Goal: Transaction & Acquisition: Purchase product/service

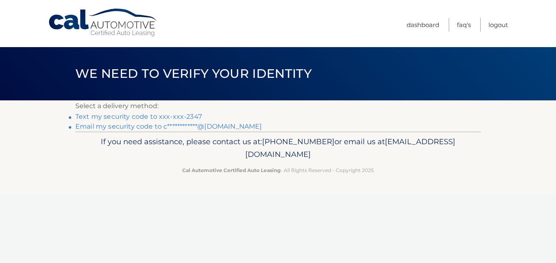
click at [139, 116] on link "Text my security code to xxx-xxx-2347" at bounding box center [138, 117] width 127 height 8
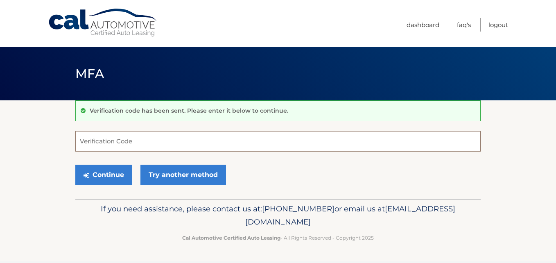
click at [116, 149] on input "Verification Code" at bounding box center [277, 141] width 405 height 20
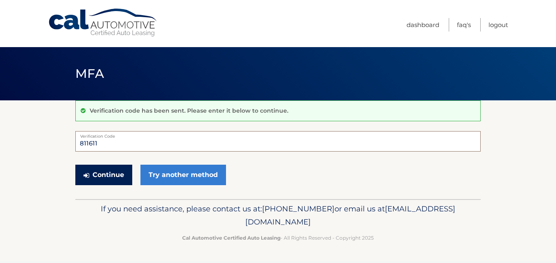
type input "811611"
click at [105, 175] on button "Continue" at bounding box center [103, 175] width 57 height 20
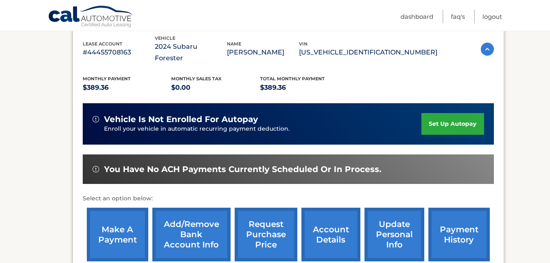
scroll to position [164, 0]
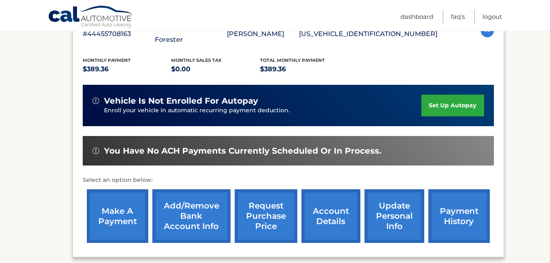
click at [461, 210] on link "payment history" at bounding box center [458, 216] width 61 height 54
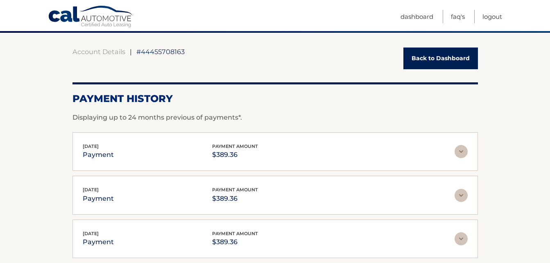
scroll to position [82, 0]
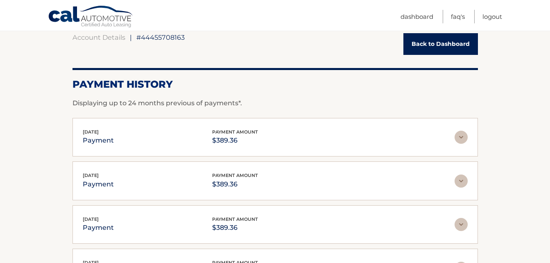
click at [465, 137] on img at bounding box center [460, 137] width 13 height 13
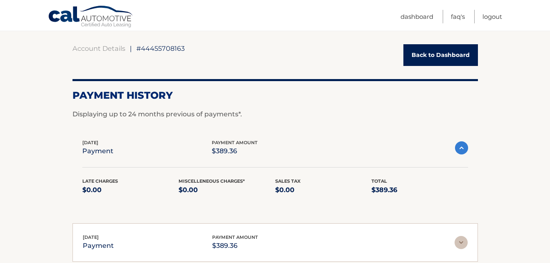
scroll to position [0, 0]
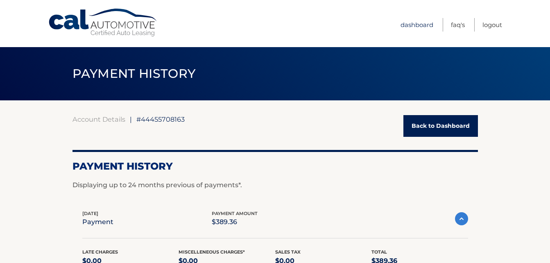
click at [425, 28] on link "Dashboard" at bounding box center [416, 25] width 33 height 14
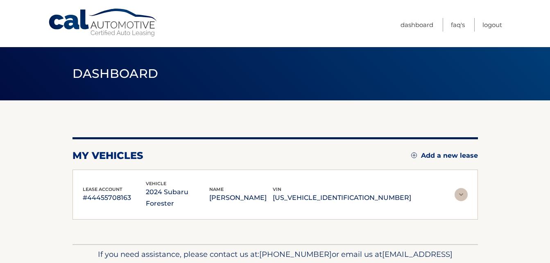
click at [423, 25] on nav "Menu Dashboard FAQ's Logout" at bounding box center [333, 23] width 337 height 47
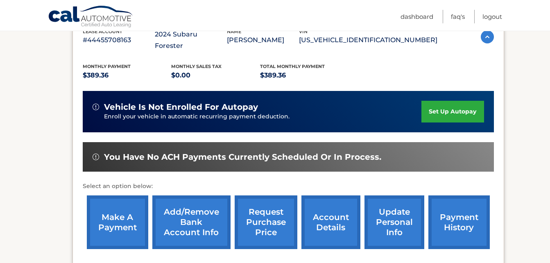
scroll to position [205, 0]
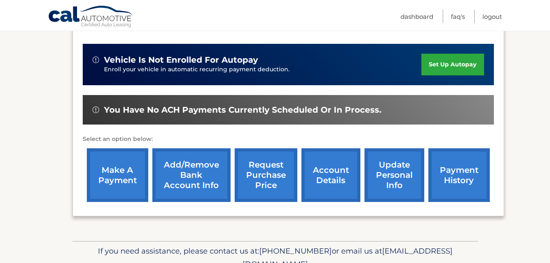
click at [328, 169] on link "account details" at bounding box center [330, 175] width 59 height 54
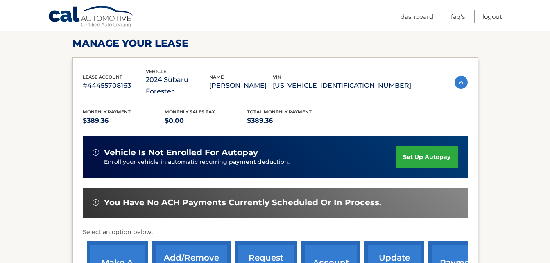
scroll to position [205, 0]
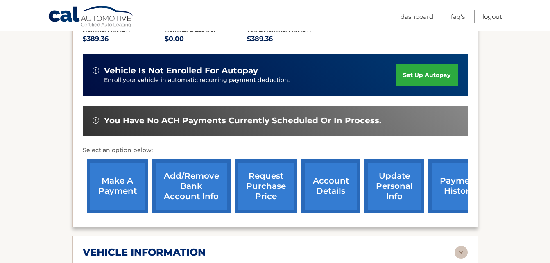
click at [450, 182] on link "payment history" at bounding box center [458, 186] width 61 height 54
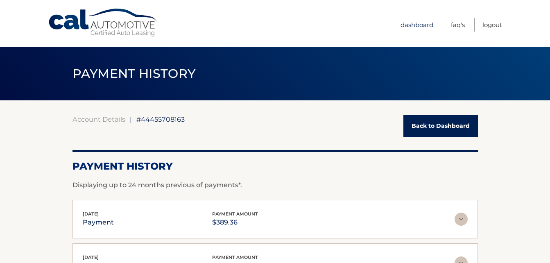
click at [413, 26] on link "Dashboard" at bounding box center [416, 25] width 33 height 14
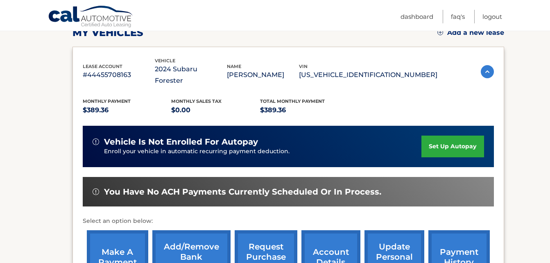
scroll to position [205, 0]
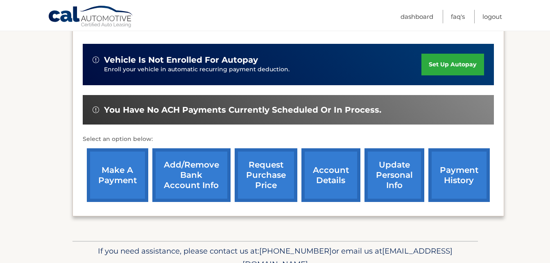
click at [120, 167] on link "make a payment" at bounding box center [117, 175] width 61 height 54
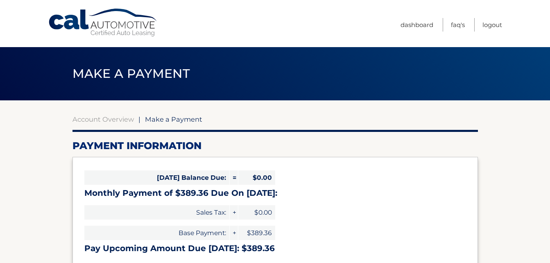
select select "ODkwZDdlM2YtZTgyMC00MzRiLTk2YzUtNGRlZWQ2OTViMjk2"
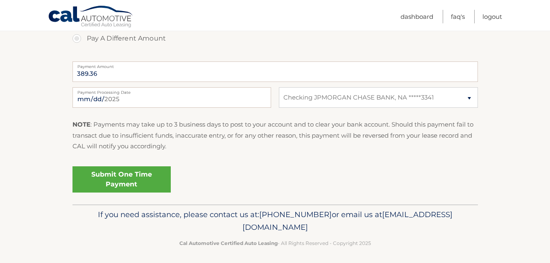
scroll to position [322, 0]
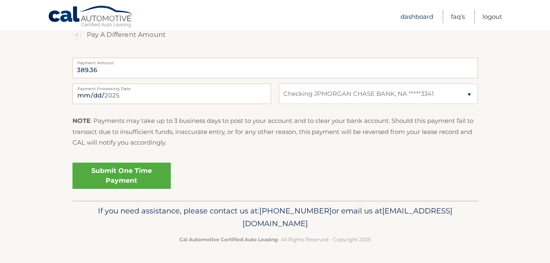
click at [416, 20] on link "Dashboard" at bounding box center [416, 17] width 33 height 14
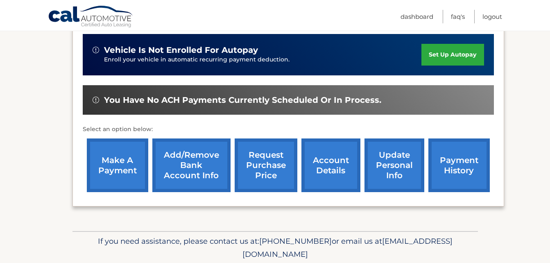
scroll to position [233, 0]
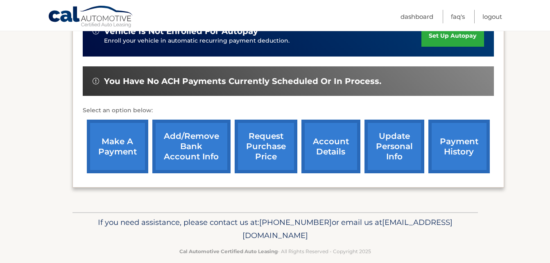
click at [462, 140] on link "payment history" at bounding box center [458, 147] width 61 height 54
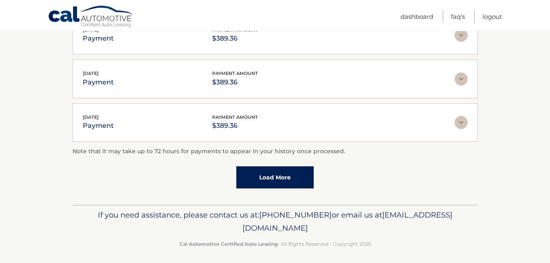
scroll to position [275, 0]
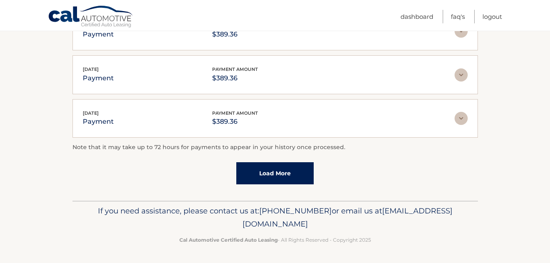
click at [278, 174] on link "Load More" at bounding box center [274, 173] width 77 height 22
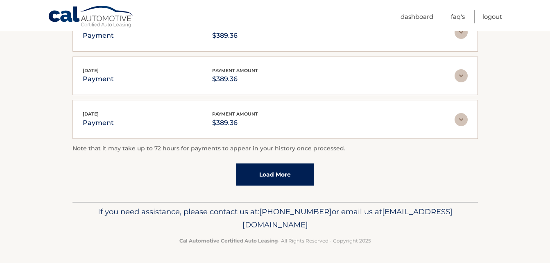
scroll to position [319, 0]
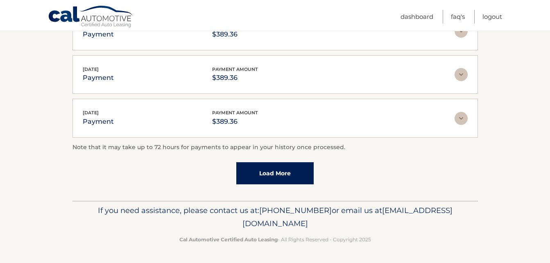
click at [270, 173] on link "Load More" at bounding box center [274, 173] width 77 height 22
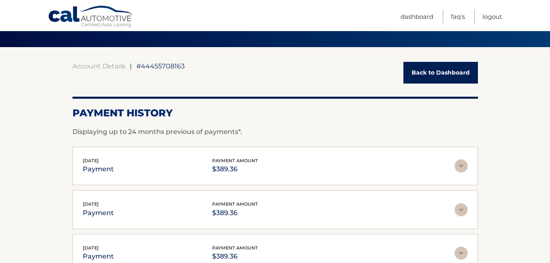
scroll to position [32, 0]
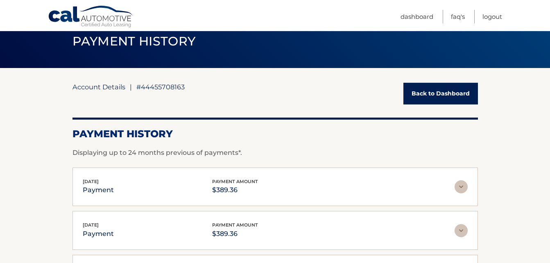
click at [103, 86] on link "Account Details" at bounding box center [98, 87] width 53 height 8
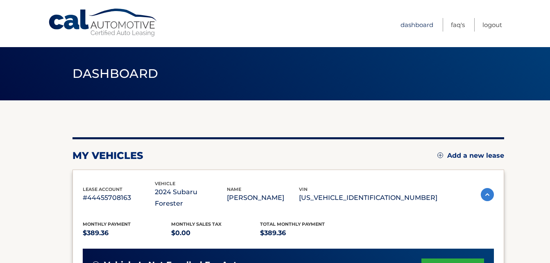
click at [418, 25] on link "Dashboard" at bounding box center [416, 25] width 33 height 14
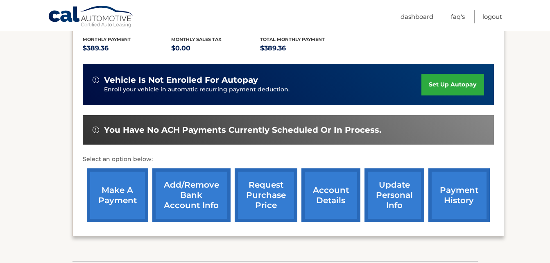
scroll to position [205, 0]
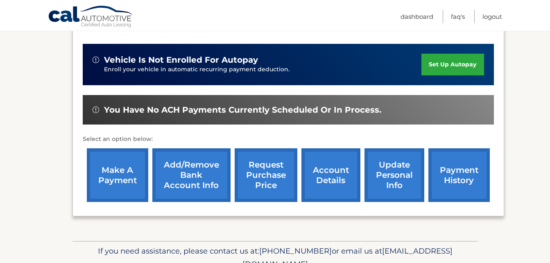
click at [109, 169] on link "make a payment" at bounding box center [117, 175] width 61 height 54
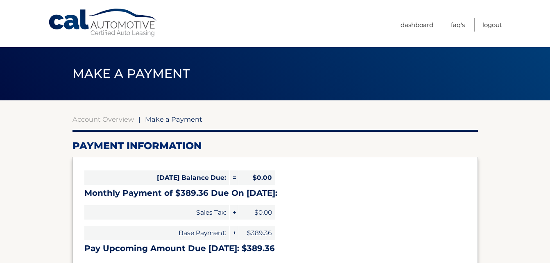
select select "ODkwZDdlM2YtZTgyMC00MzRiLTk2YzUtNGRlZWQ2OTViMjk2"
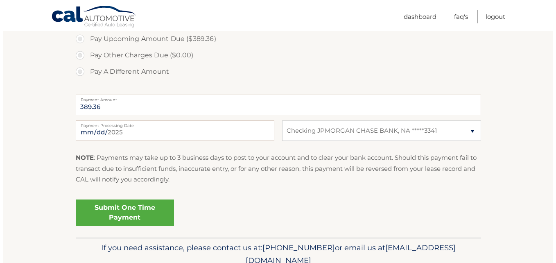
scroll to position [287, 0]
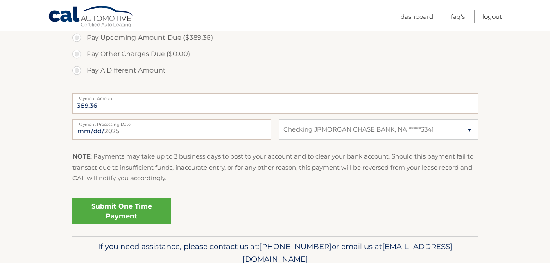
click at [125, 217] on link "Submit One Time Payment" at bounding box center [121, 211] width 98 height 26
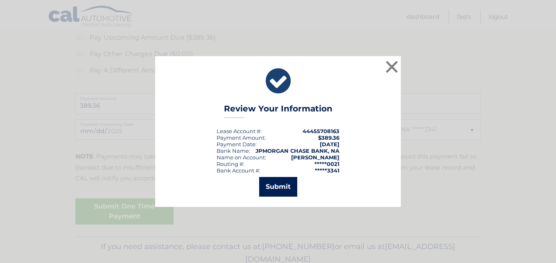
click at [276, 188] on button "Submit" at bounding box center [278, 187] width 38 height 20
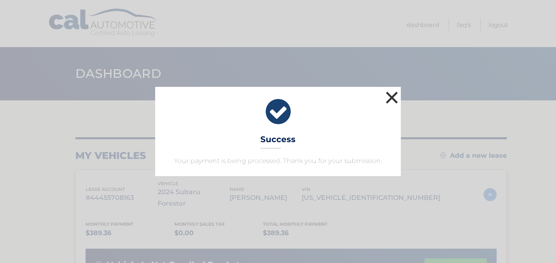
click at [393, 101] on button "×" at bounding box center [392, 97] width 16 height 16
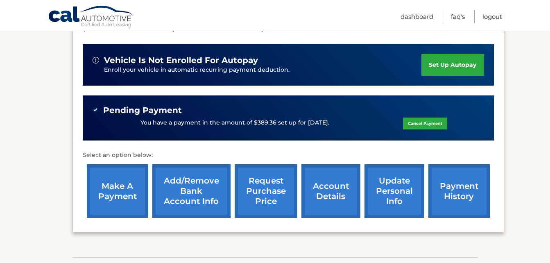
scroll to position [205, 0]
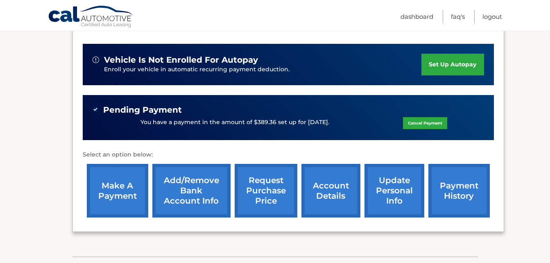
click at [337, 183] on link "account details" at bounding box center [330, 191] width 59 height 54
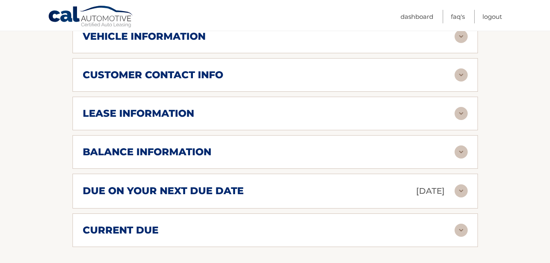
scroll to position [450, 0]
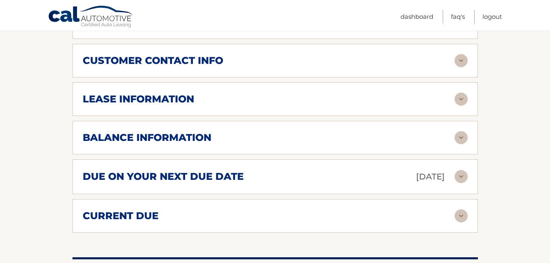
click at [461, 131] on img at bounding box center [460, 137] width 13 height 13
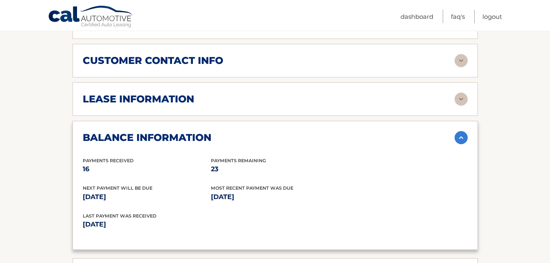
click at [461, 131] on img at bounding box center [460, 137] width 13 height 13
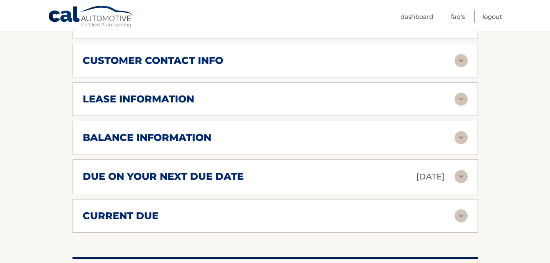
click at [460, 93] on img at bounding box center [460, 99] width 13 height 13
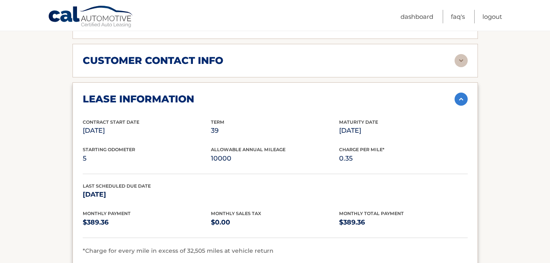
click at [460, 93] on img at bounding box center [460, 99] width 13 height 13
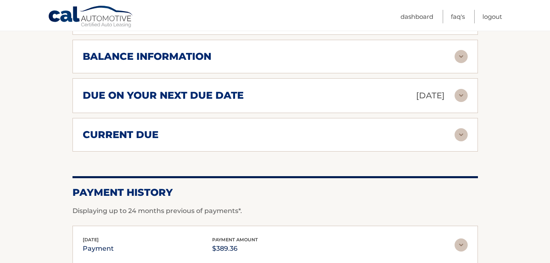
scroll to position [532, 0]
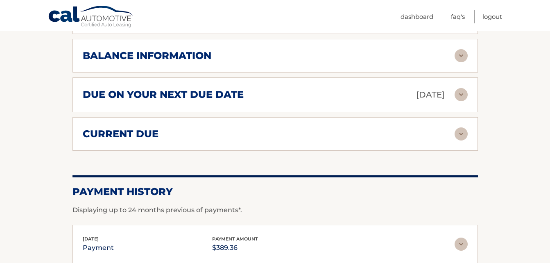
click at [461, 127] on img at bounding box center [460, 133] width 13 height 13
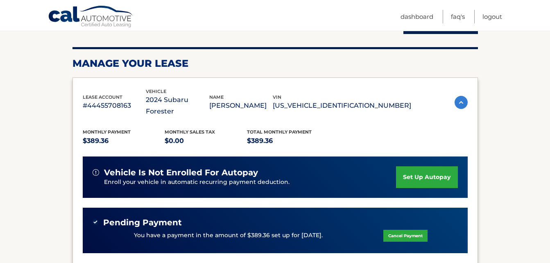
scroll to position [0, 0]
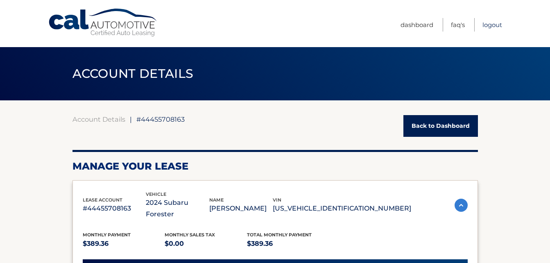
click at [493, 26] on link "Logout" at bounding box center [492, 25] width 20 height 14
